Goal: Complete application form

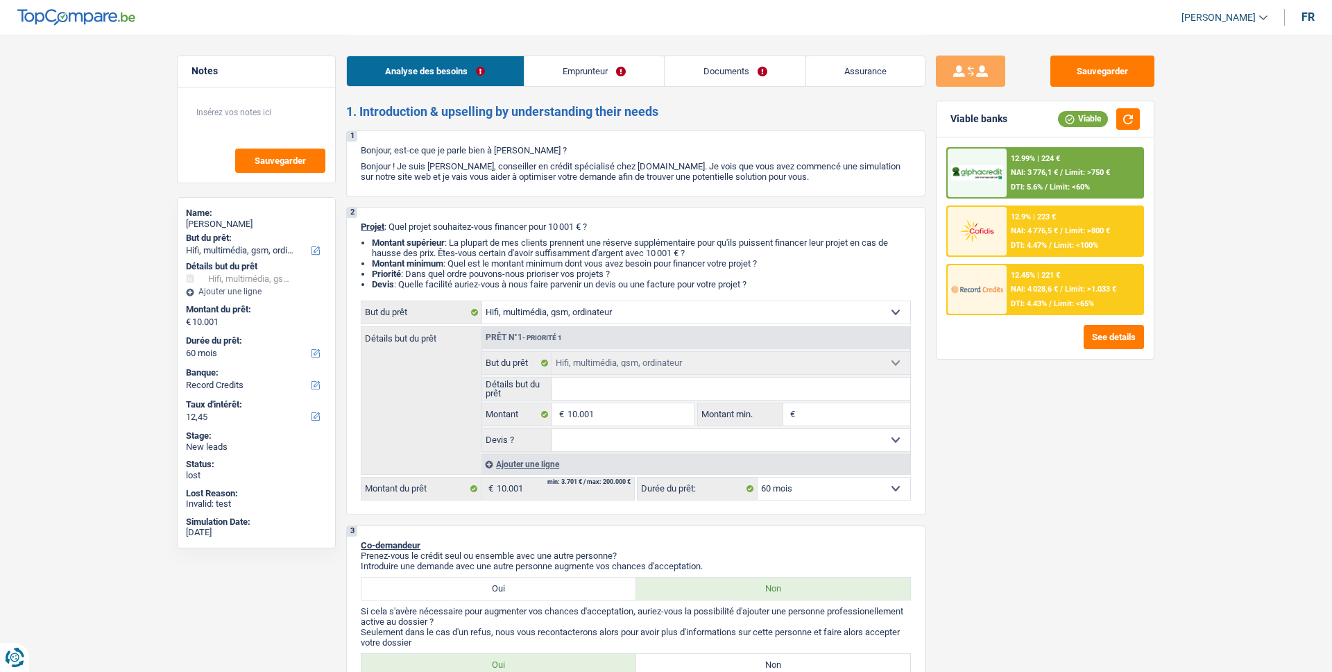
select select "tech"
select select "60"
select select "record credits"
select select "tech"
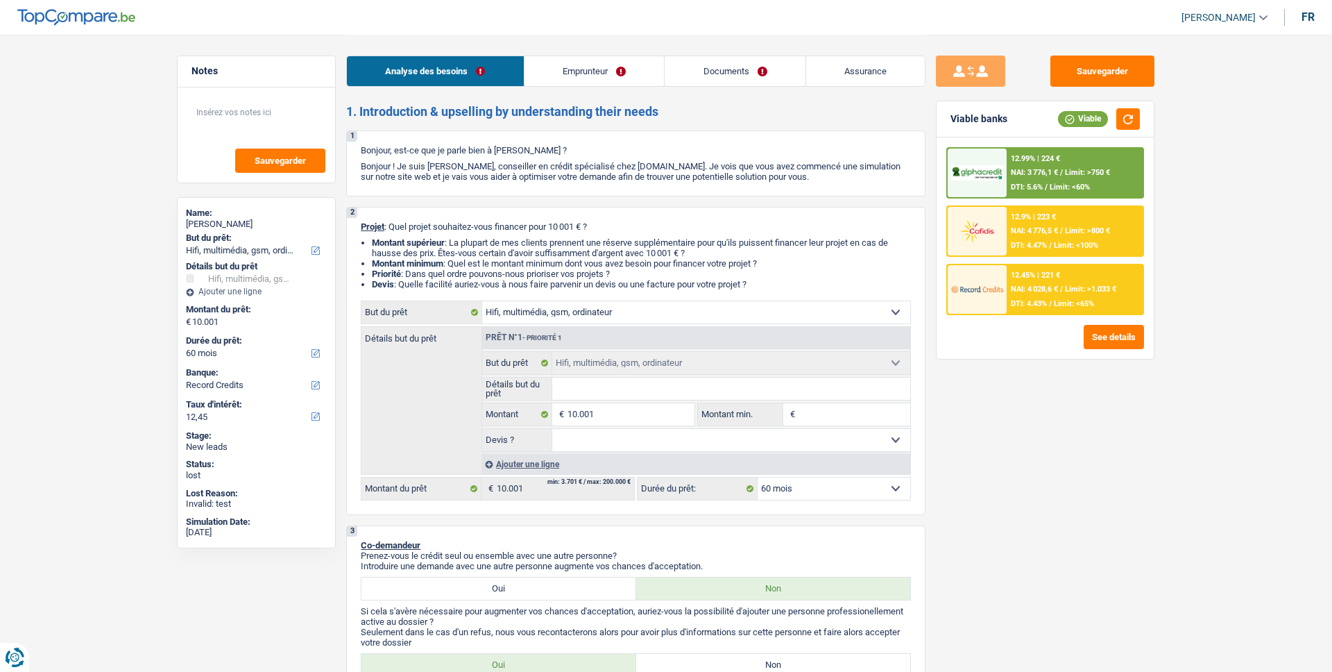
select select "tech"
select select "60"
select select "rentBeneficiary"
select select "rentalIncome"
select select "ownerWithoutMortgage"
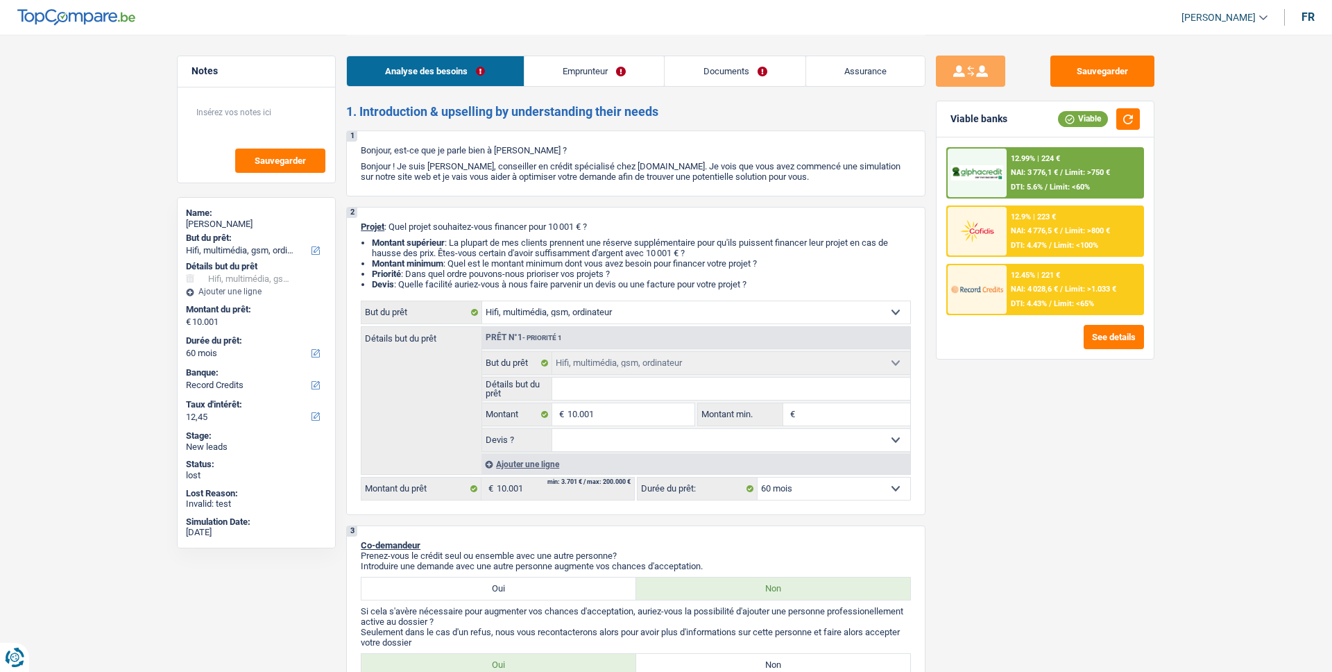
select select "tech"
select select "60"
